Goal: Transaction & Acquisition: Purchase product/service

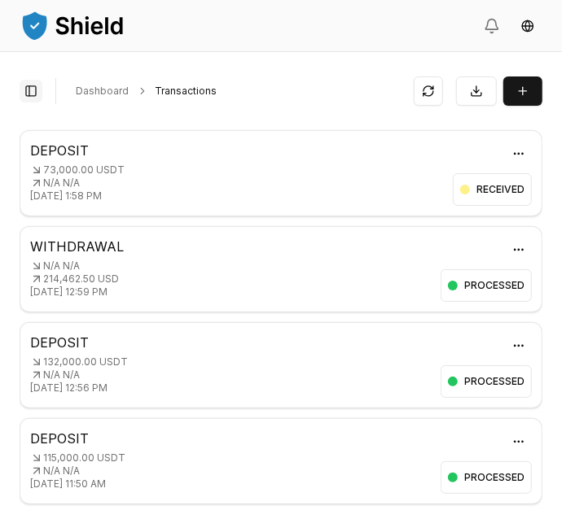
click at [26, 99] on button "Toggle Sidebar" at bounding box center [31, 91] width 23 height 23
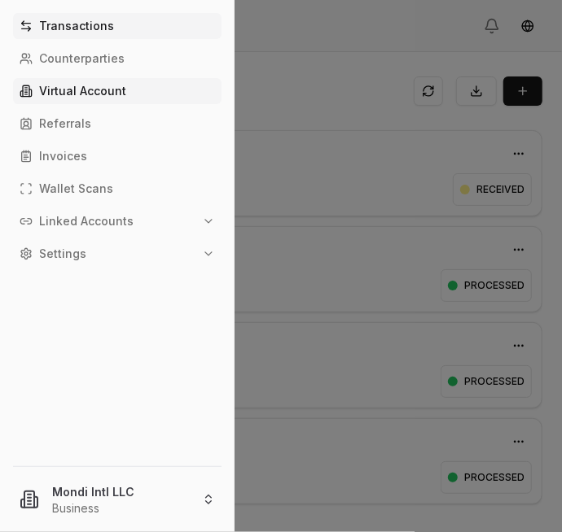
click at [94, 99] on link "Virtual Account" at bounding box center [117, 91] width 208 height 26
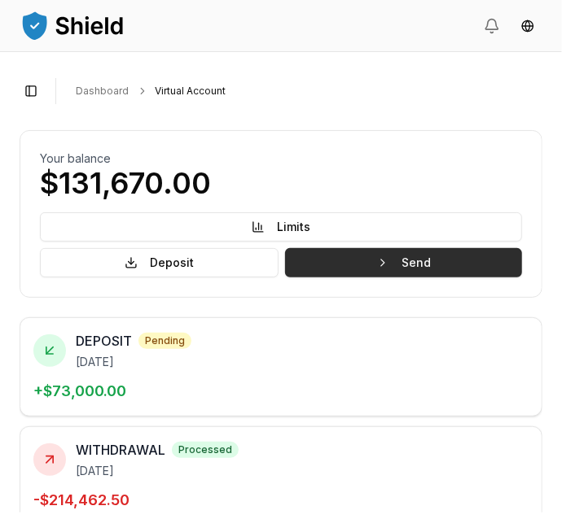
click at [457, 256] on button "Send" at bounding box center [403, 262] width 237 height 29
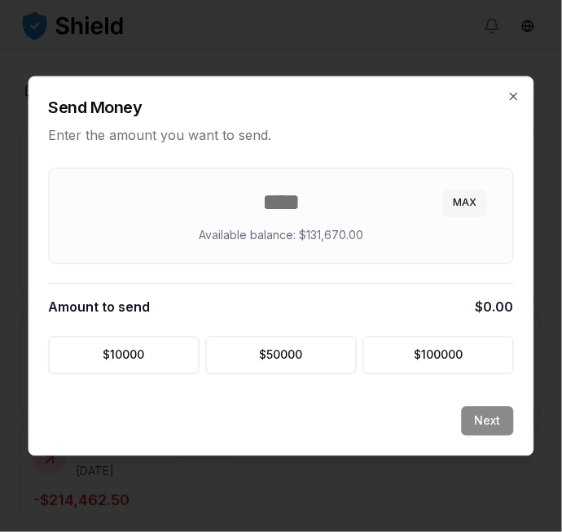
click at [476, 203] on button "MAX" at bounding box center [465, 204] width 43 height 26
type input "******"
click at [493, 415] on button "Next" at bounding box center [488, 421] width 52 height 29
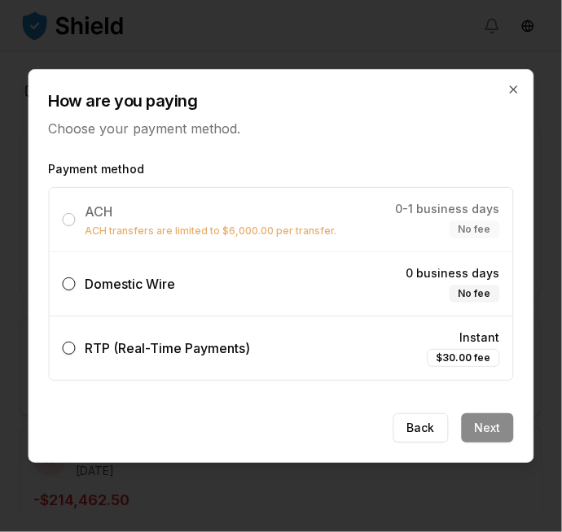
click at [72, 281] on button "Domestic Wire 0 business days No fee" at bounding box center [69, 284] width 13 height 13
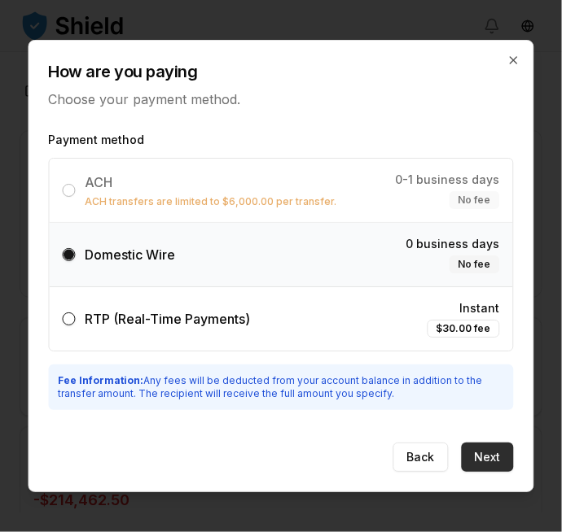
click at [497, 456] on button "Next" at bounding box center [488, 457] width 52 height 29
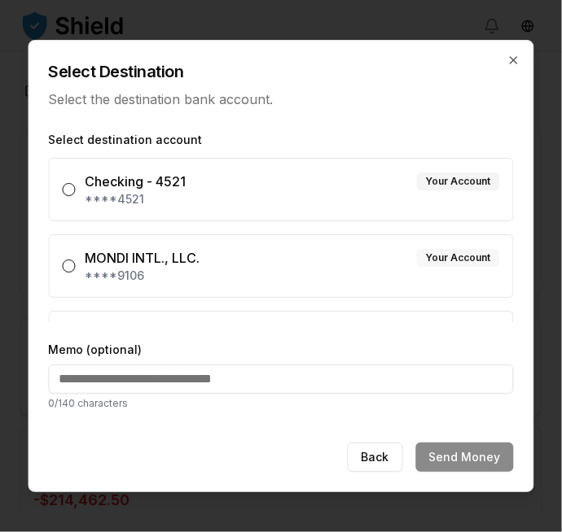
click at [433, 264] on div "Your Account" at bounding box center [458, 258] width 83 height 18
click at [76, 264] on button "MONDI INTL., LLC. Your Account ****9106" at bounding box center [69, 266] width 13 height 13
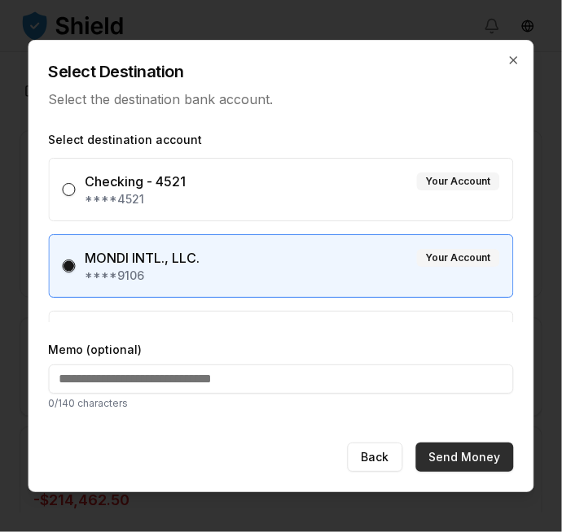
click at [475, 455] on button "Send Money" at bounding box center [465, 457] width 98 height 29
